Goal: Check status: Check status

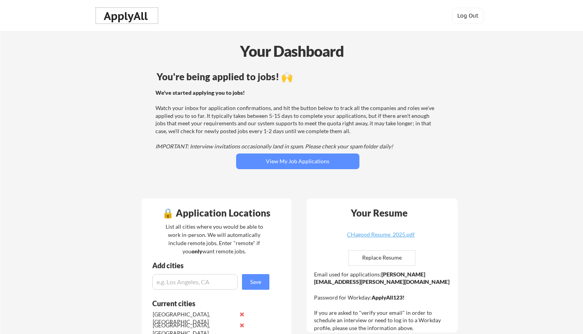
scroll to position [313, 0]
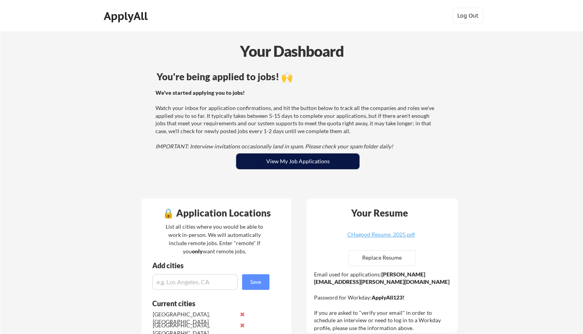
click at [313, 160] on button "View My Job Applications" at bounding box center [297, 162] width 123 height 16
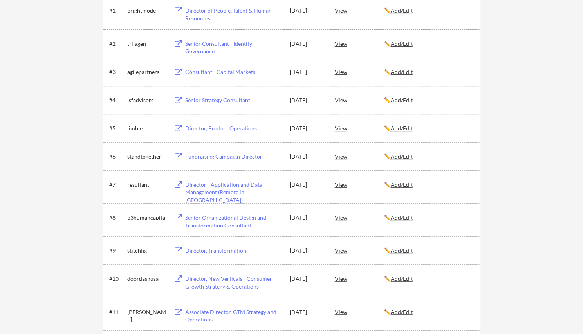
scroll to position [196, 0]
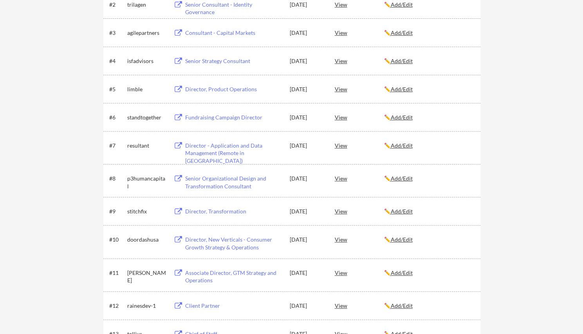
click at [400, 91] on u "Add/Edit" at bounding box center [402, 89] width 22 height 7
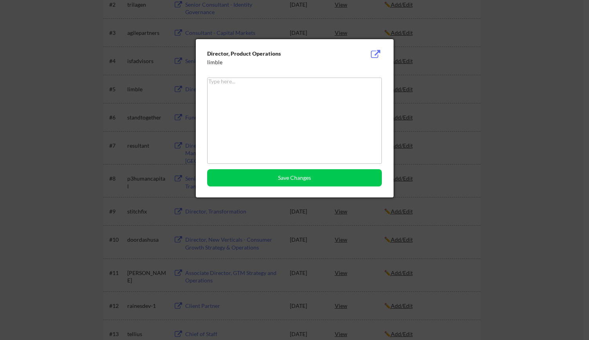
click at [547, 72] on div at bounding box center [294, 170] width 589 height 340
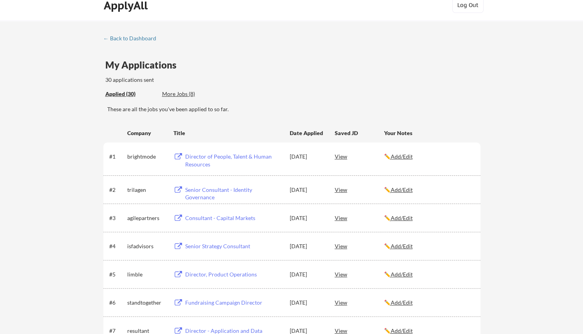
scroll to position [0, 0]
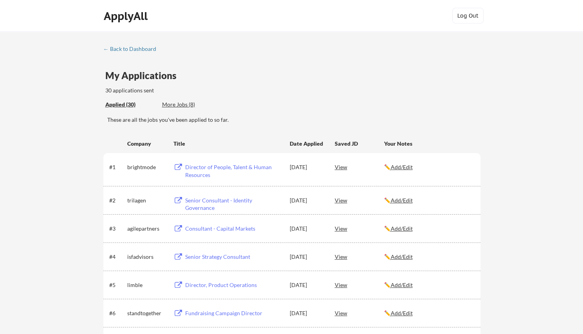
click at [139, 52] on div "← Back to Dashboard" at bounding box center [132, 48] width 59 height 5
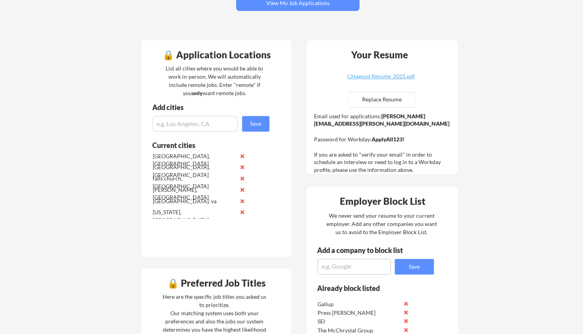
scroll to position [157, 0]
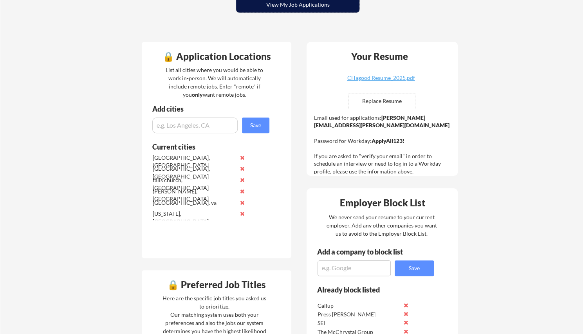
click at [297, 8] on button "View My Job Applications" at bounding box center [297, 5] width 123 height 16
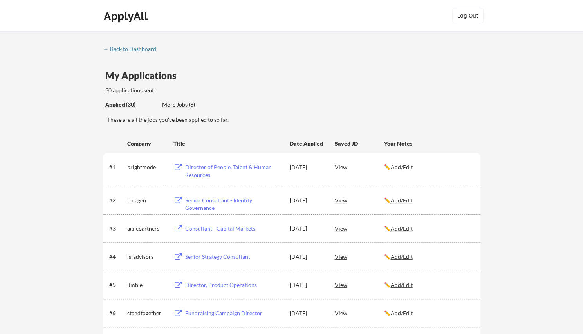
click at [184, 103] on div "More Jobs (8)" at bounding box center [191, 105] width 58 height 8
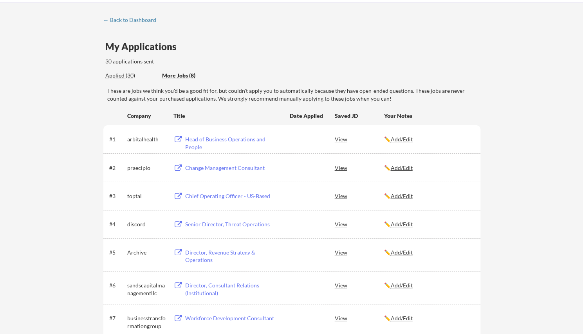
scroll to position [39, 0]
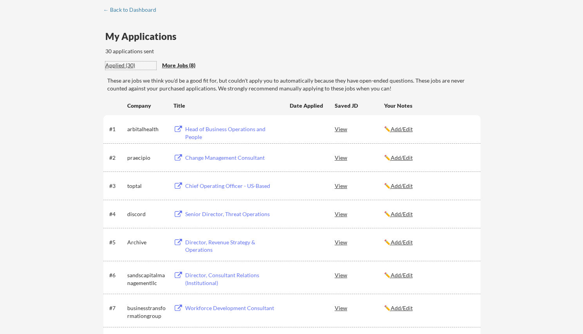
click at [128, 68] on div "Applied (30)" at bounding box center [130, 66] width 51 height 8
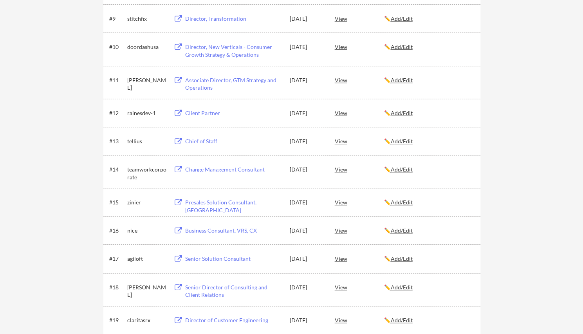
scroll to position [392, 0]
